Goal: Transaction & Acquisition: Purchase product/service

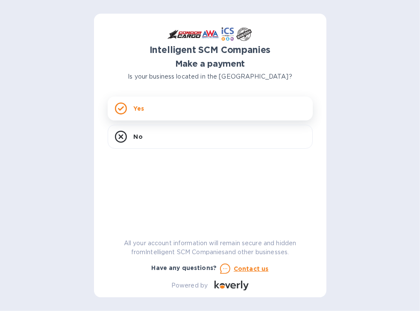
click at [132, 104] on div "Yes" at bounding box center [210, 109] width 205 height 24
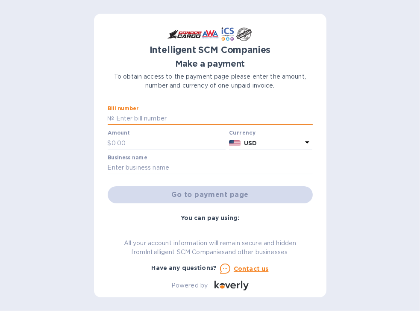
click at [140, 120] on input "text" at bounding box center [214, 118] width 198 height 13
type input "s00512291/A"
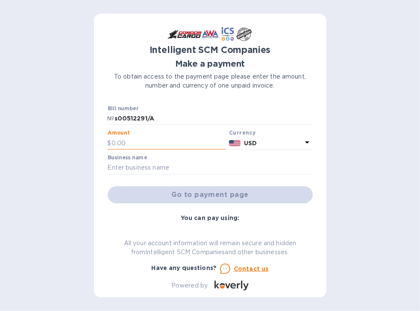
click at [130, 147] on input "text" at bounding box center [169, 143] width 115 height 13
type input "300"
click at [134, 170] on input "text" at bounding box center [210, 168] width 205 height 13
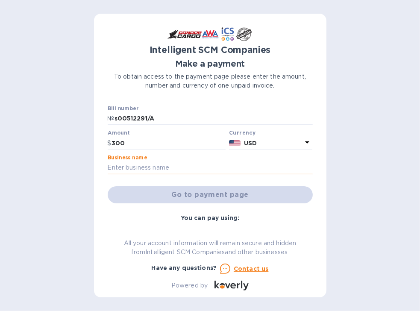
type input "Ahtna Infrastructure and Technologies"
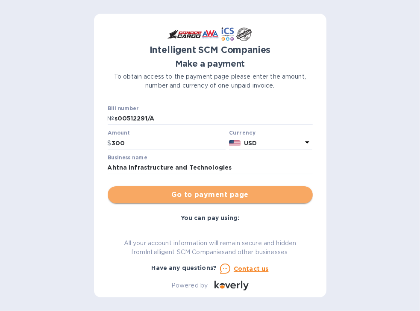
drag, startPoint x: 215, startPoint y: 192, endPoint x: 344, endPoint y: 206, distance: 129.1
click at [216, 192] on span "Go to payment page" at bounding box center [211, 195] width 192 height 10
